Goal: Task Accomplishment & Management: Complete application form

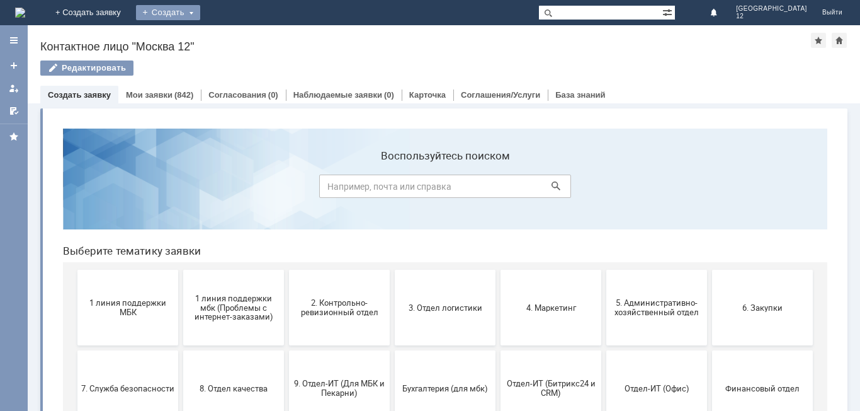
click at [200, 12] on div "Создать" at bounding box center [168, 12] width 64 height 15
click at [234, 38] on link "Заявка" at bounding box center [187, 37] width 96 height 15
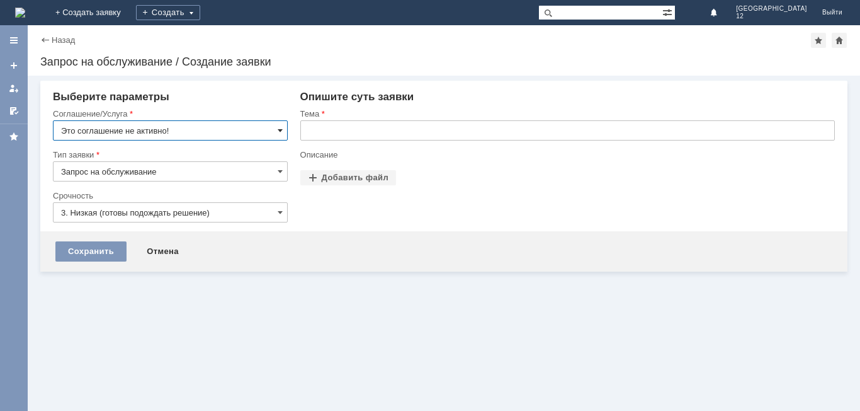
click at [281, 133] on span at bounding box center [280, 130] width 5 height 10
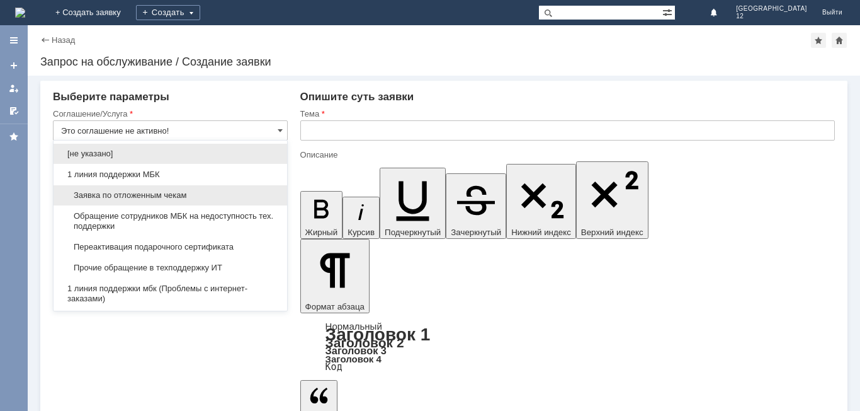
click at [157, 194] on span "Заявка по отложенным чекам" at bounding box center [170, 195] width 218 height 10
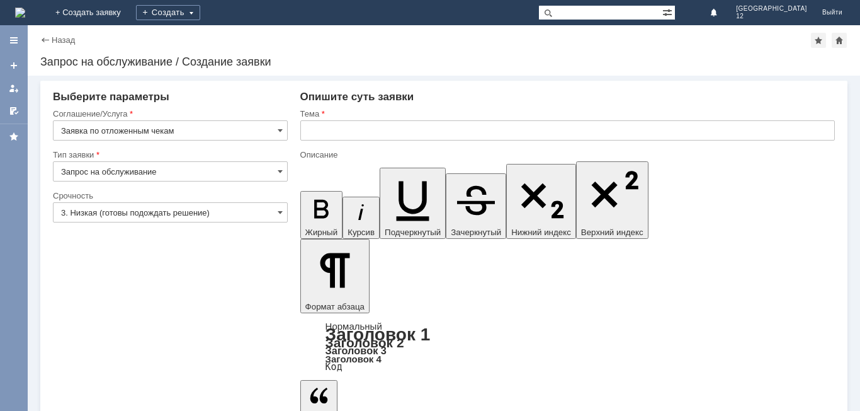
type input "Заявка по отложенным чекам"
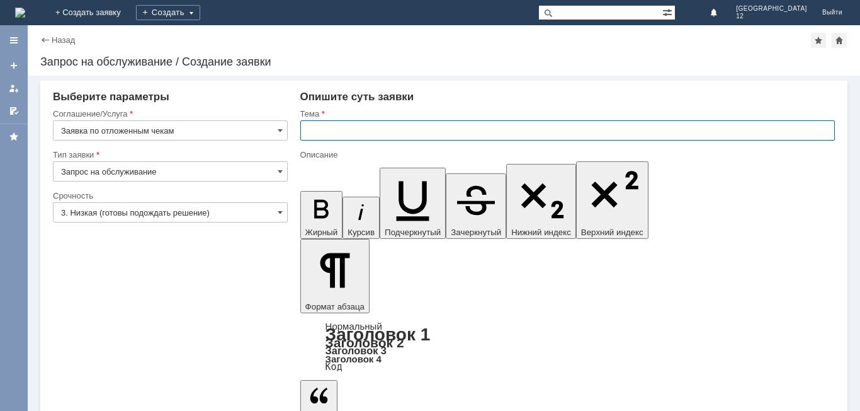
click at [337, 130] on input "text" at bounding box center [567, 130] width 535 height 20
type input "отложенные чеки"
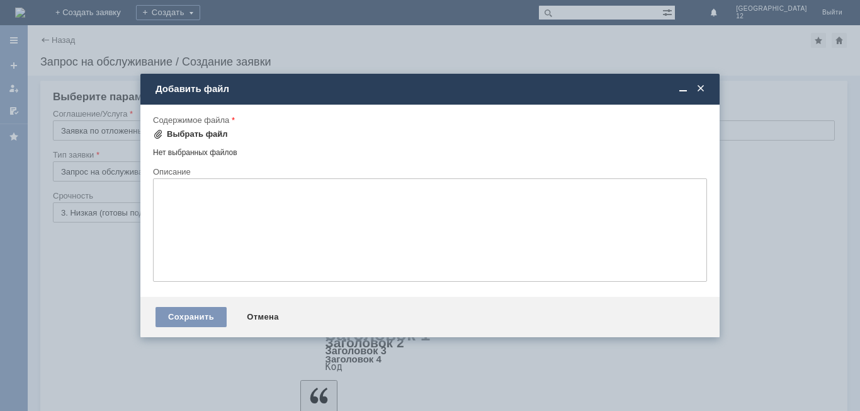
click at [207, 134] on div "Выбрать файл" at bounding box center [197, 134] width 61 height 10
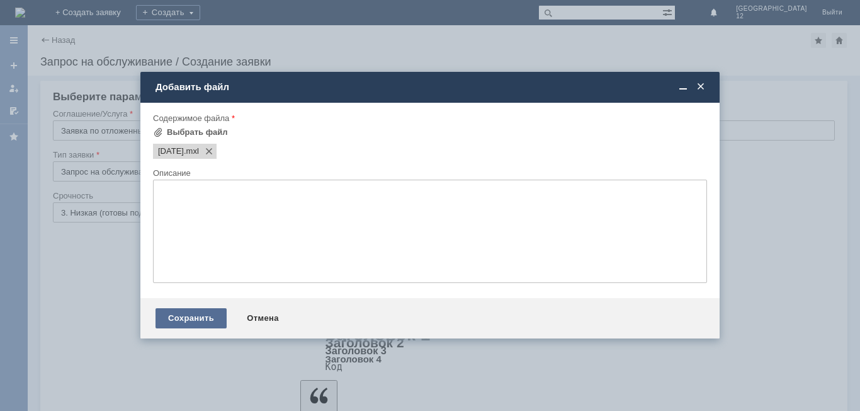
click at [206, 323] on div "Сохранить" at bounding box center [191, 318] width 71 height 20
